Goal: Find specific page/section: Find specific page/section

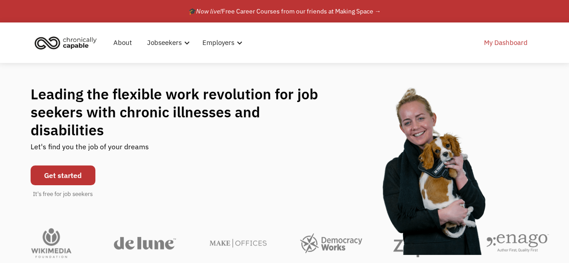
click at [496, 40] on link "My Dashboard" at bounding box center [506, 42] width 54 height 29
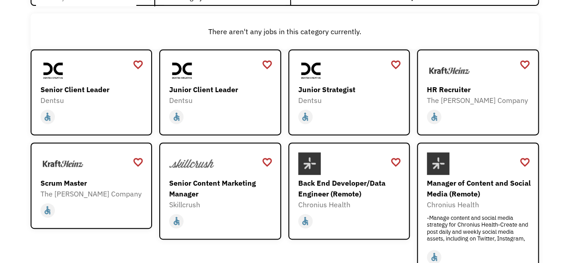
scroll to position [72, 0]
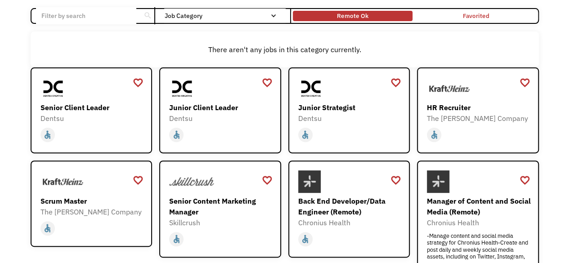
click at [354, 18] on div "Remote Ok" at bounding box center [352, 15] width 31 height 11
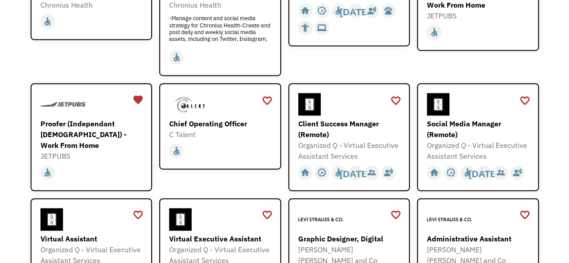
scroll to position [198, 0]
